Goal: Navigation & Orientation: Find specific page/section

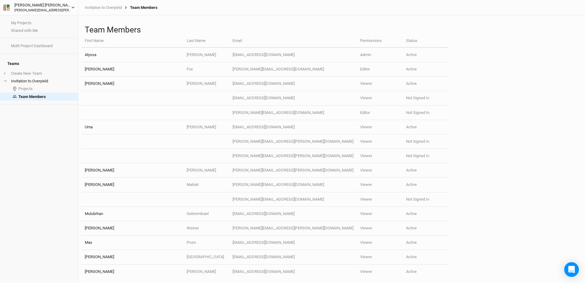
click at [41, 5] on div "[PERSON_NAME]" at bounding box center [42, 5] width 57 height 6
click at [35, 47] on link "Multi Project Dashboard" at bounding box center [39, 46] width 78 height 8
